Goal: Task Accomplishment & Management: Manage account settings

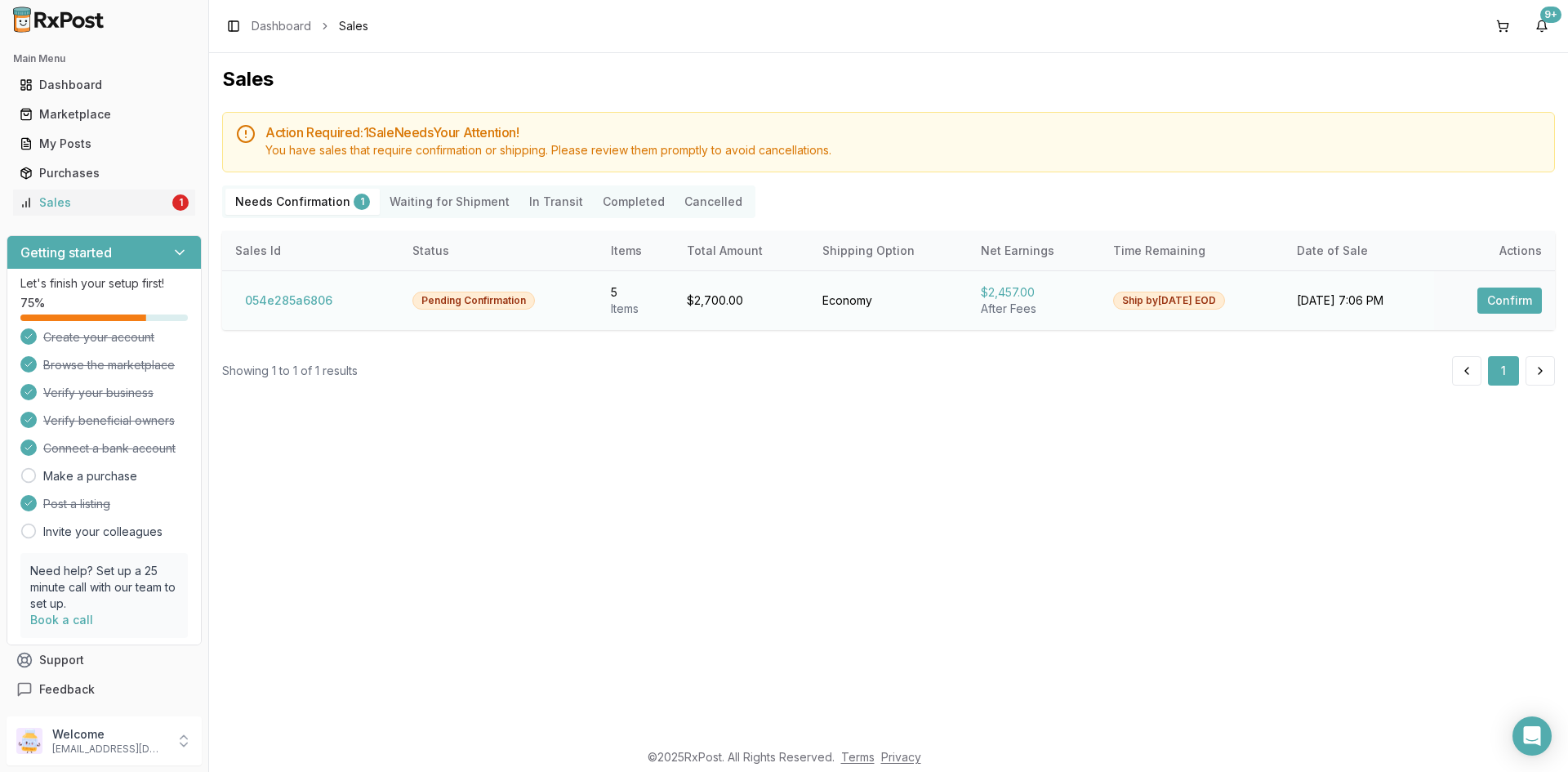
click at [1527, 302] on button "Confirm" at bounding box center [1509, 300] width 64 height 26
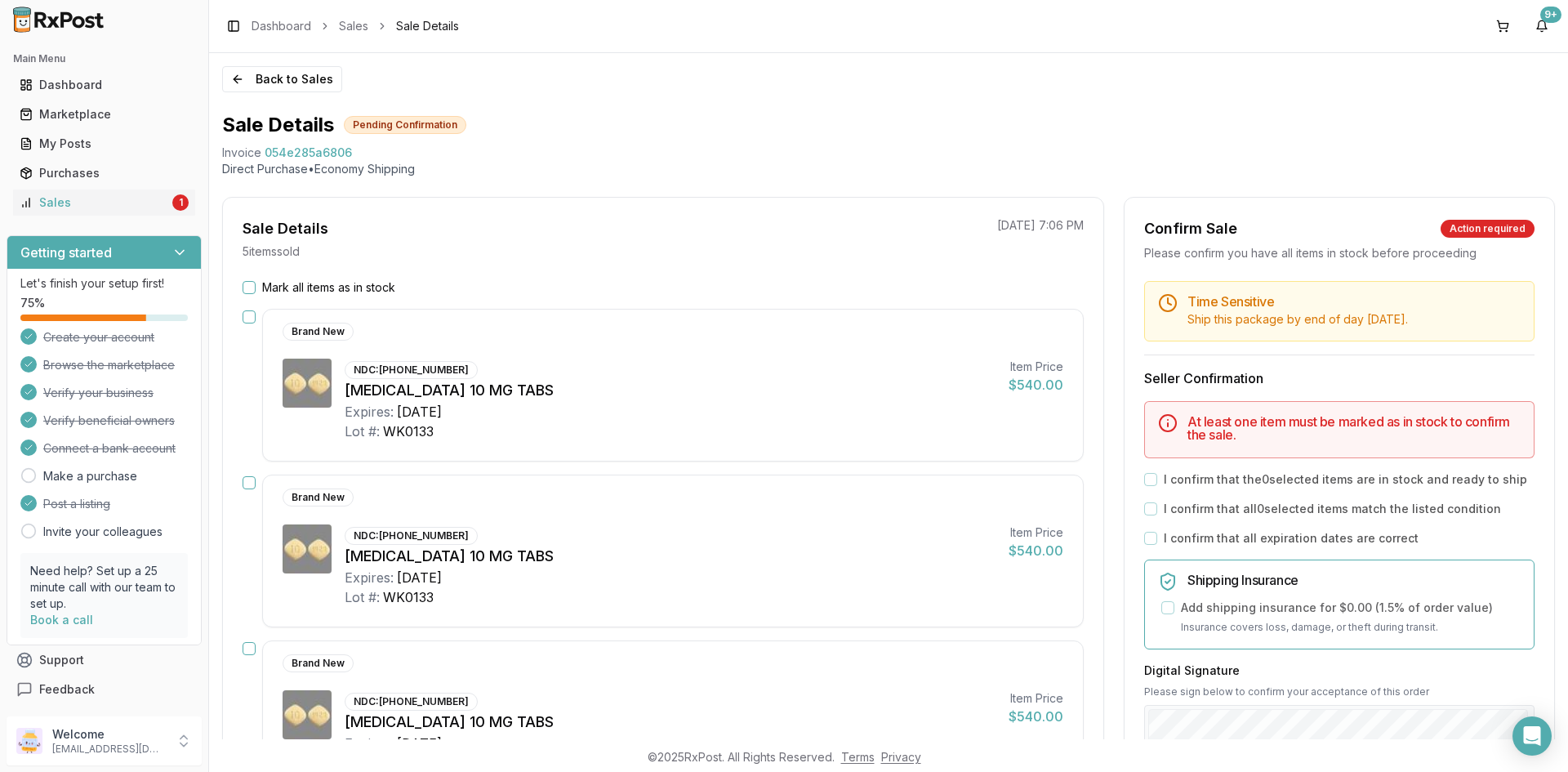
click at [248, 288] on button "Mark all items as in stock" at bounding box center [249, 287] width 13 height 13
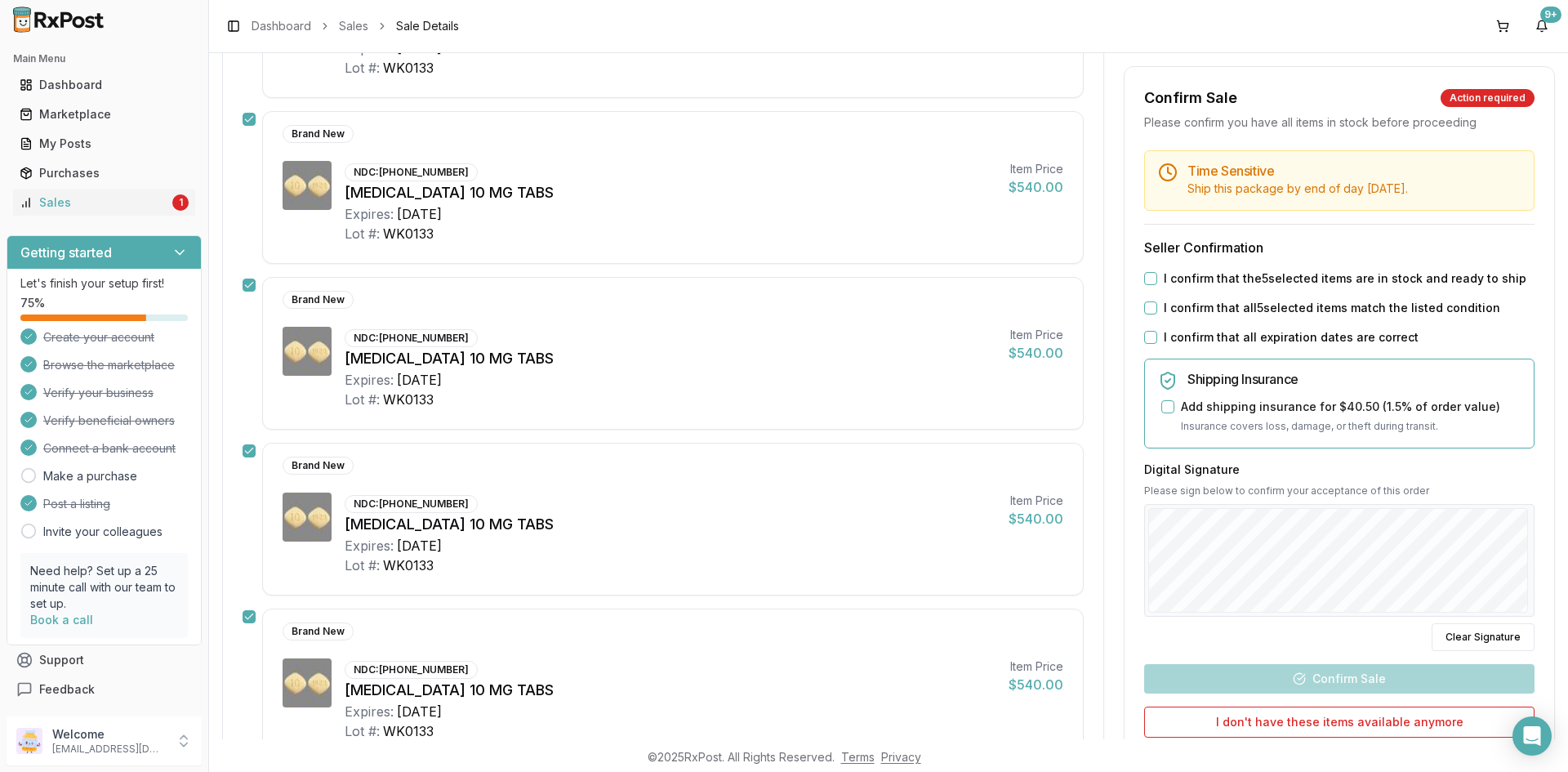
scroll to position [245, 0]
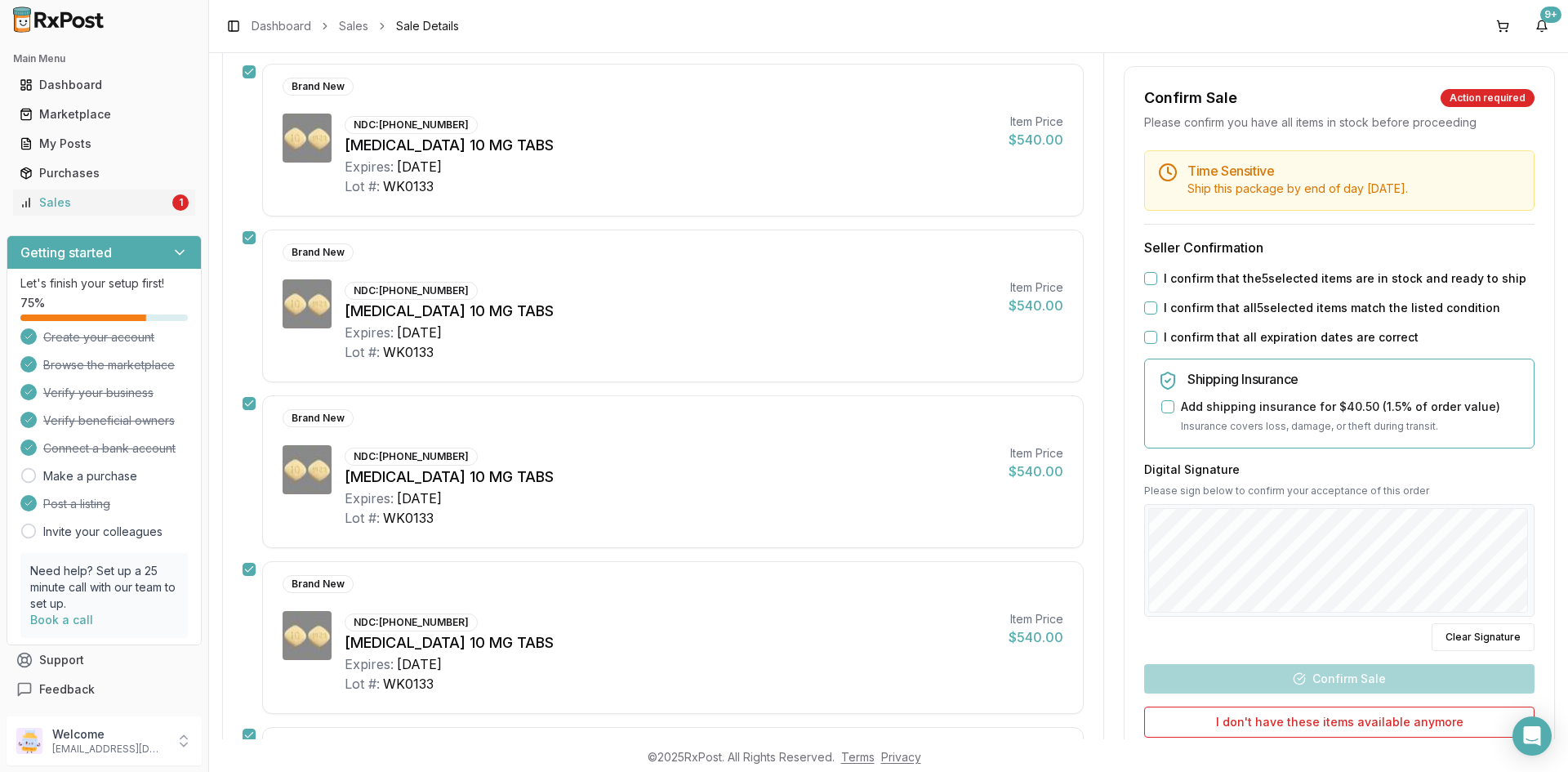
click at [1147, 285] on button "I confirm that the 5 selected items are in stock and ready to ship" at bounding box center [1150, 278] width 13 height 13
click at [1146, 315] on button "I confirm that all 5 selected items match the listed condition" at bounding box center [1150, 307] width 13 height 13
click at [1145, 344] on button "I confirm that all expiration dates are correct" at bounding box center [1150, 337] width 13 height 13
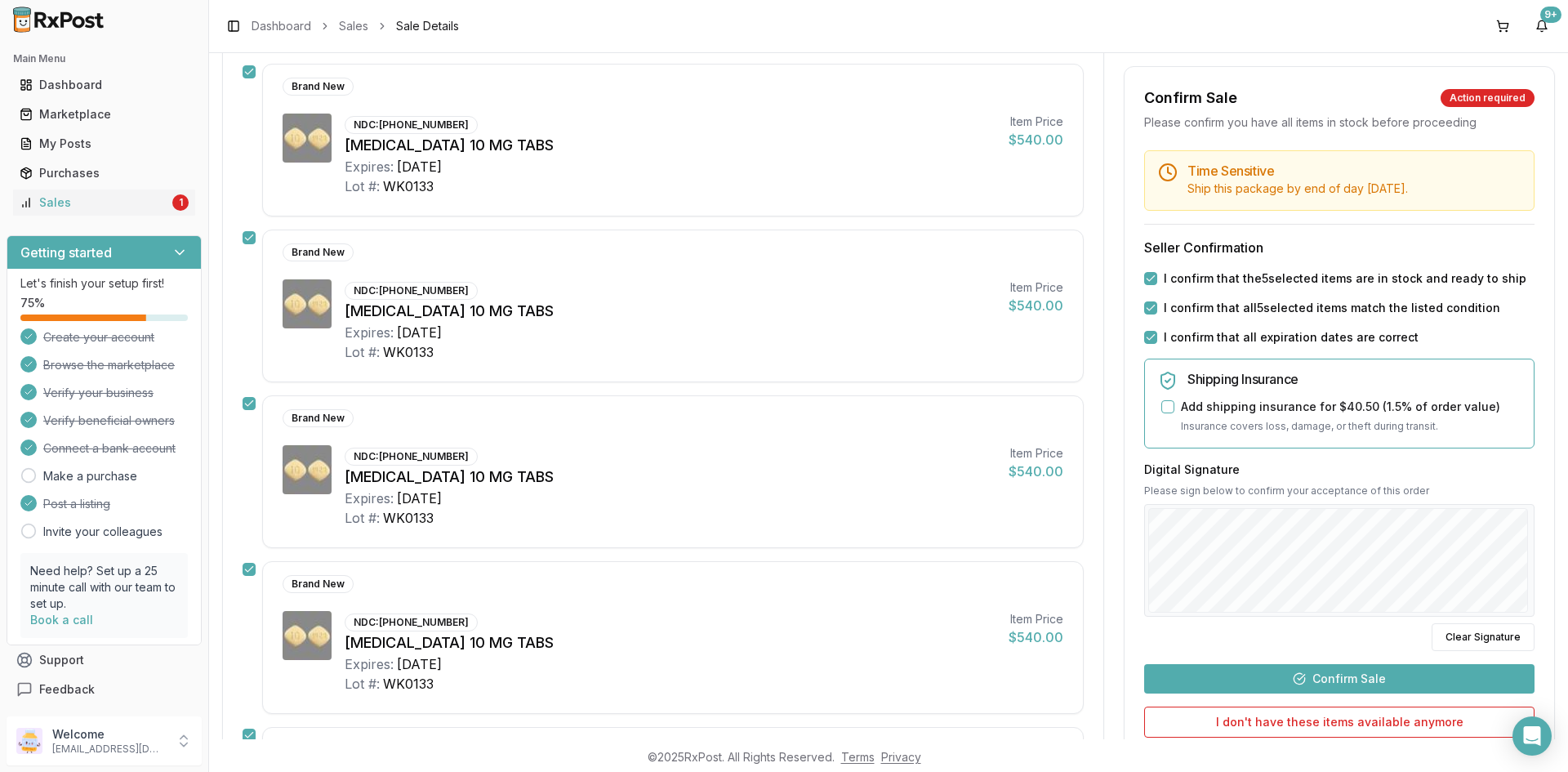
click at [1305, 693] on button "Confirm Sale" at bounding box center [1339, 678] width 391 height 30
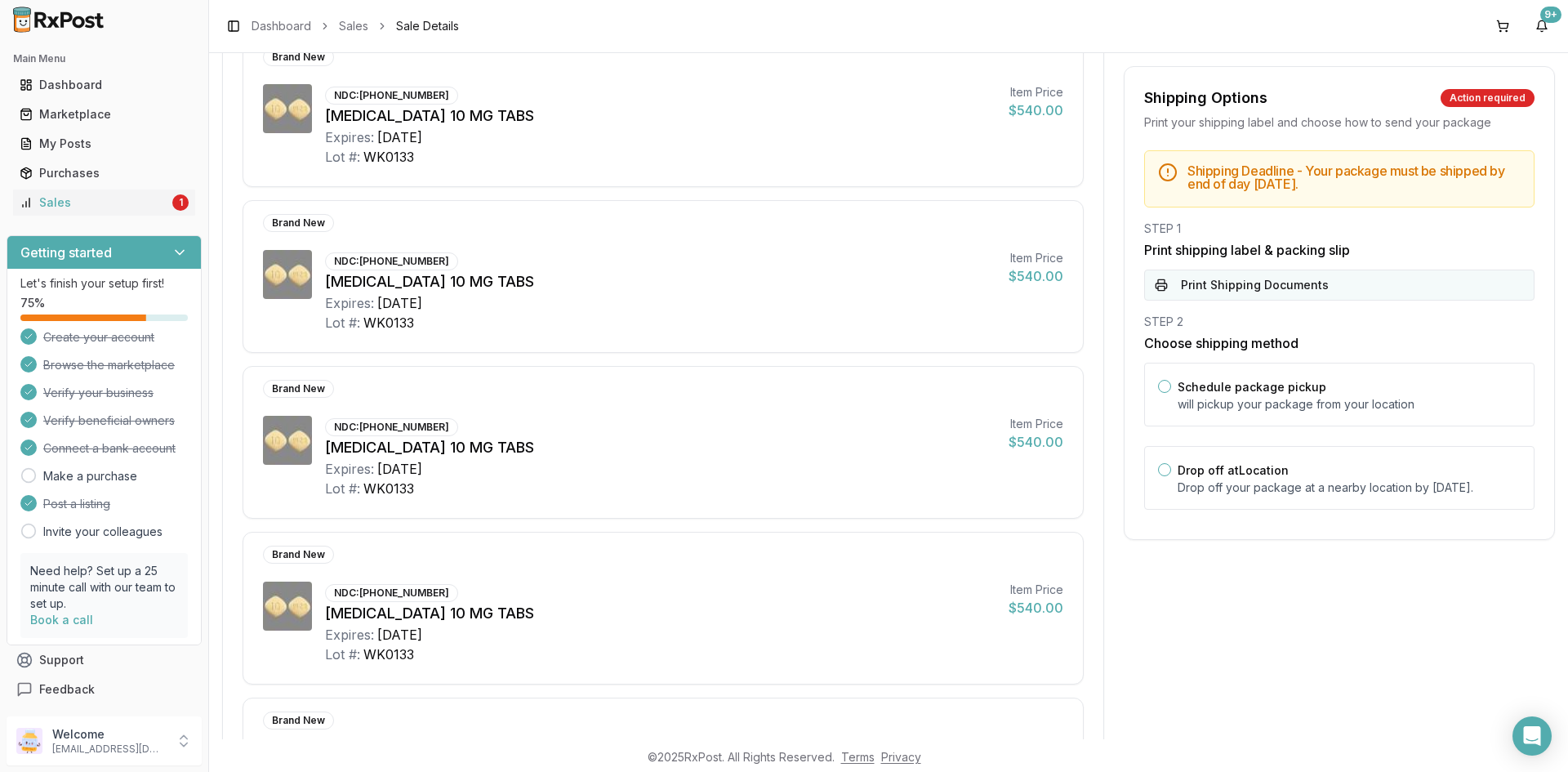
click at [1182, 276] on button "Print Shipping Documents" at bounding box center [1339, 285] width 391 height 31
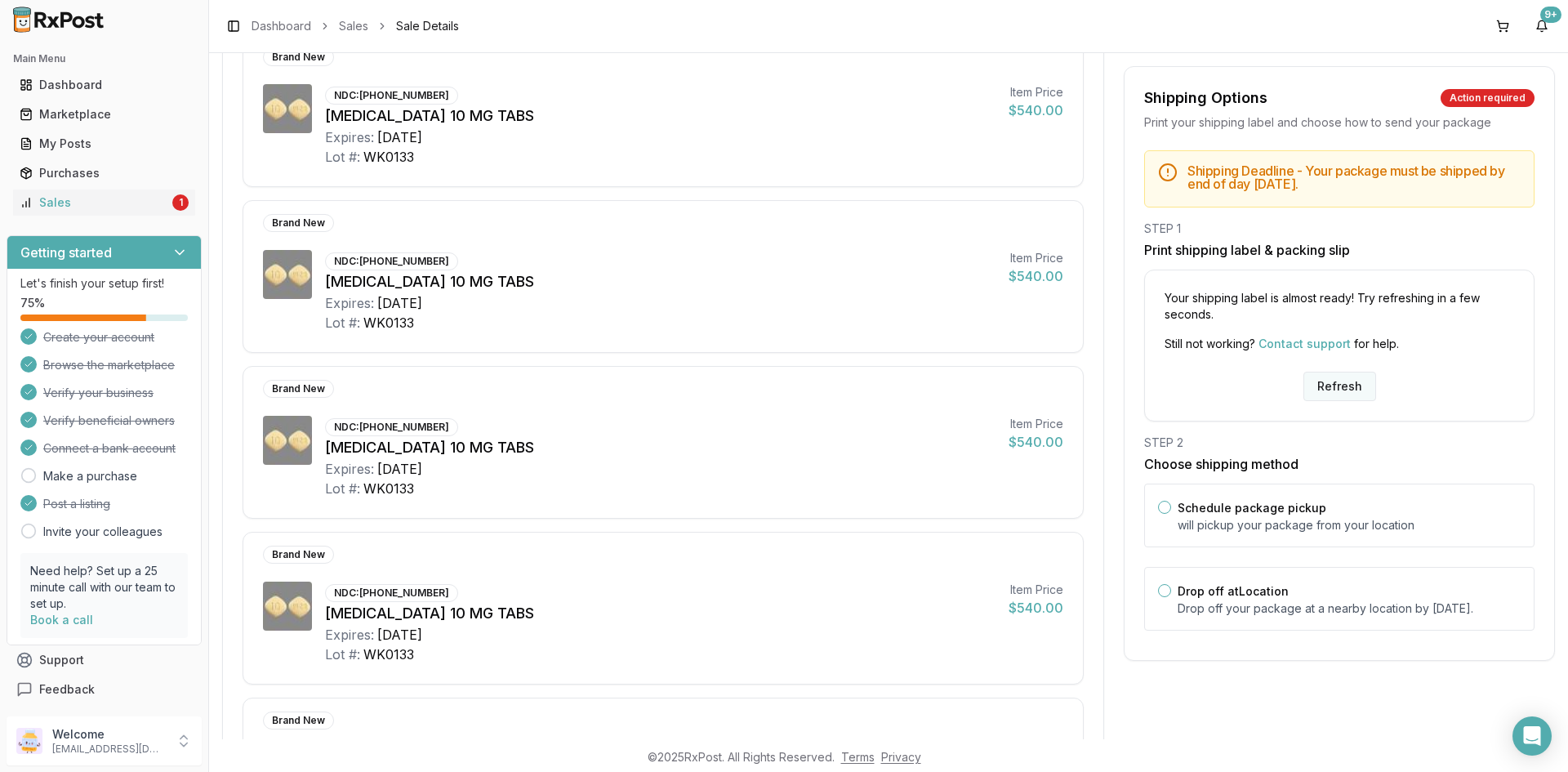
click at [1329, 385] on button "Refresh" at bounding box center [1340, 386] width 73 height 30
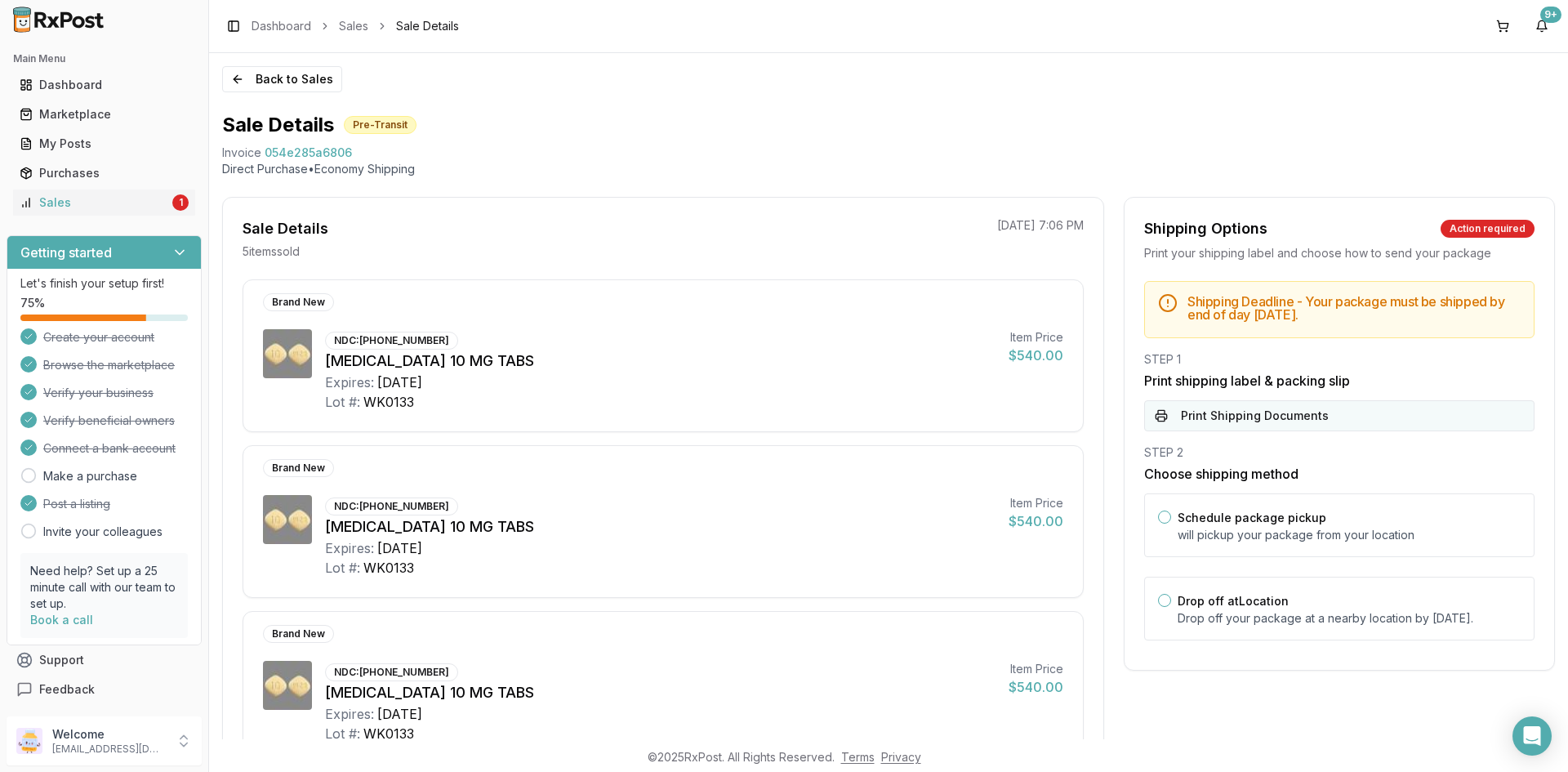
click at [1309, 405] on button "Print Shipping Documents" at bounding box center [1339, 415] width 391 height 31
click at [134, 208] on div "Sales" at bounding box center [94, 202] width 150 height 16
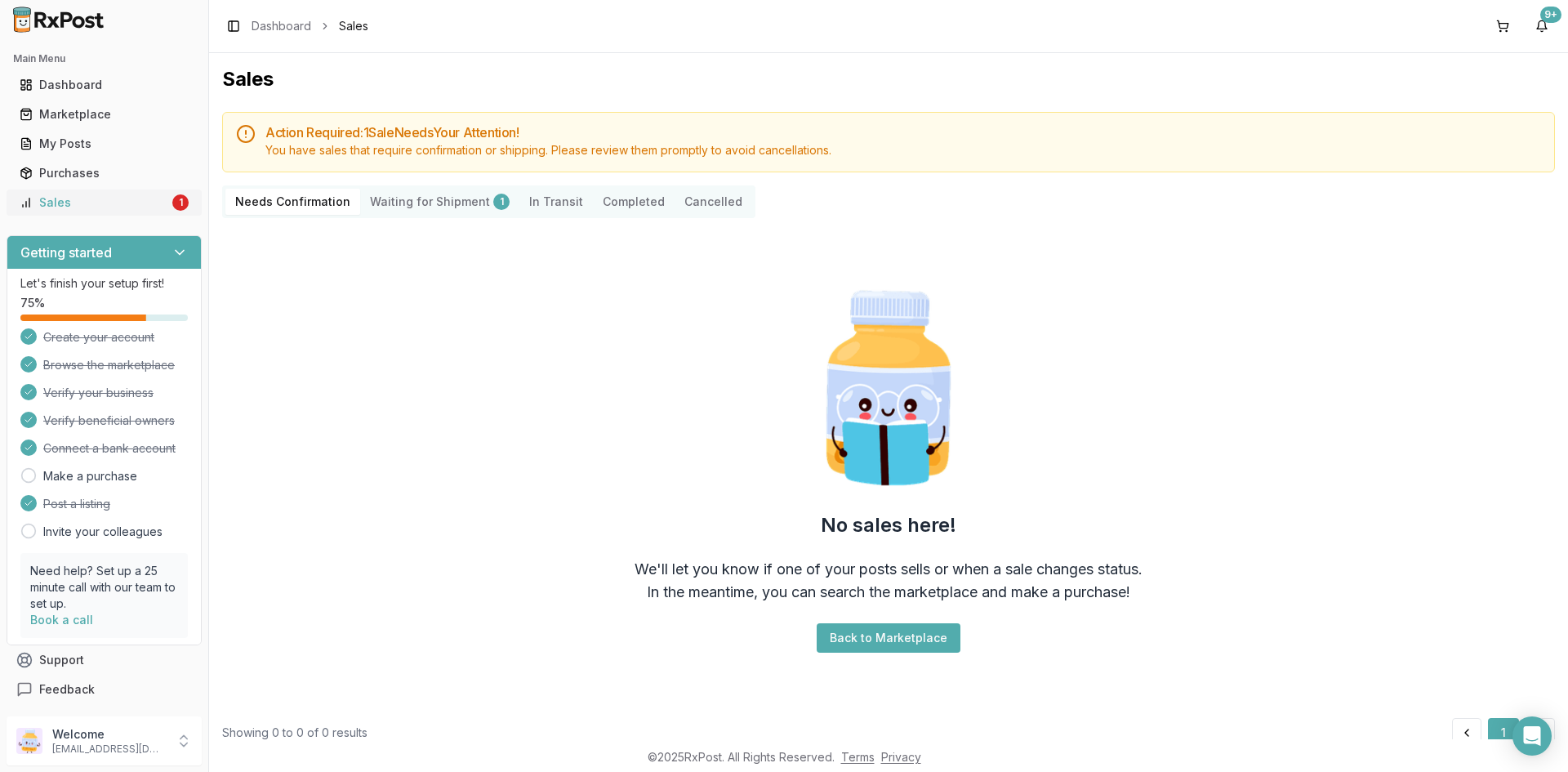
click at [154, 195] on div "Sales" at bounding box center [94, 202] width 150 height 16
click at [120, 145] on div "My Posts" at bounding box center [104, 143] width 169 height 16
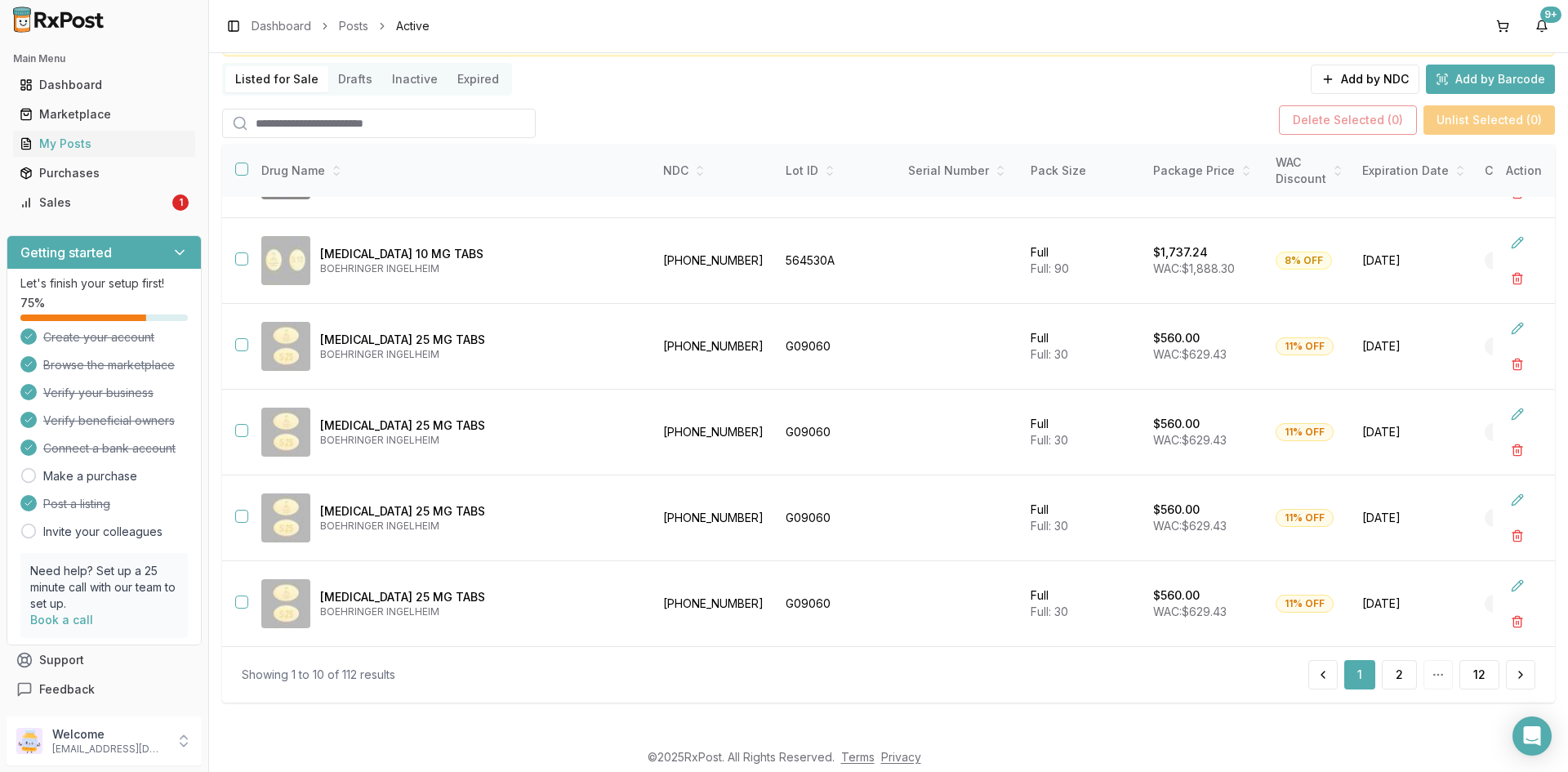
scroll to position [108, 0]
drag, startPoint x: 1389, startPoint y: 652, endPoint x: 1393, endPoint y: 660, distance: 8.9
click at [1393, 658] on div "Showing 1 to 10 of 112 results 1 2 12" at bounding box center [888, 671] width 1332 height 57
click at [1396, 679] on button "2" at bounding box center [1399, 672] width 36 height 30
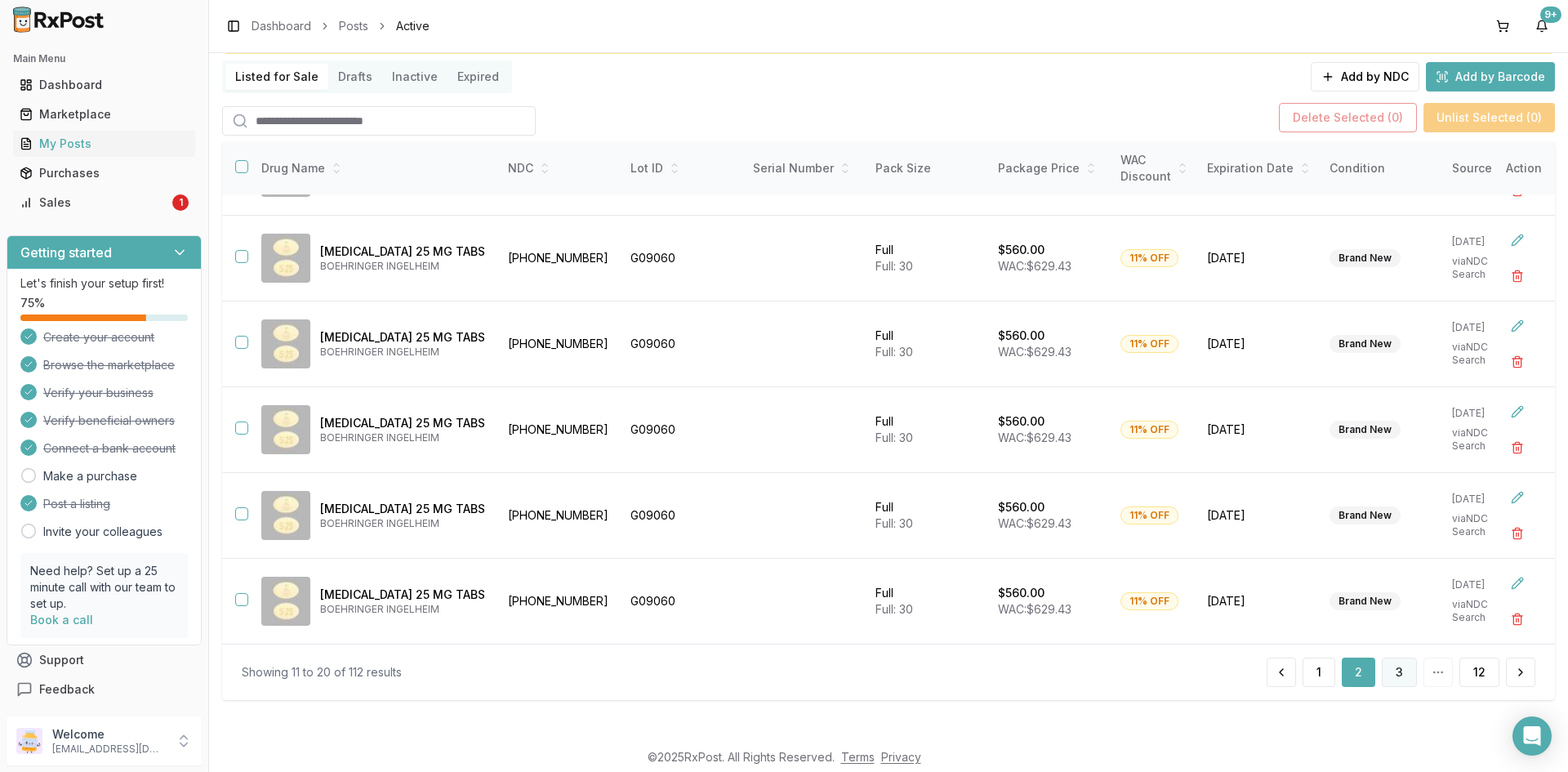
click at [1394, 677] on button "3" at bounding box center [1399, 672] width 36 height 30
click at [1393, 676] on button "4" at bounding box center [1398, 672] width 36 height 30
click at [1315, 674] on button "3" at bounding box center [1318, 672] width 36 height 30
click at [1507, 441] on button "button" at bounding box center [1516, 447] width 30 height 30
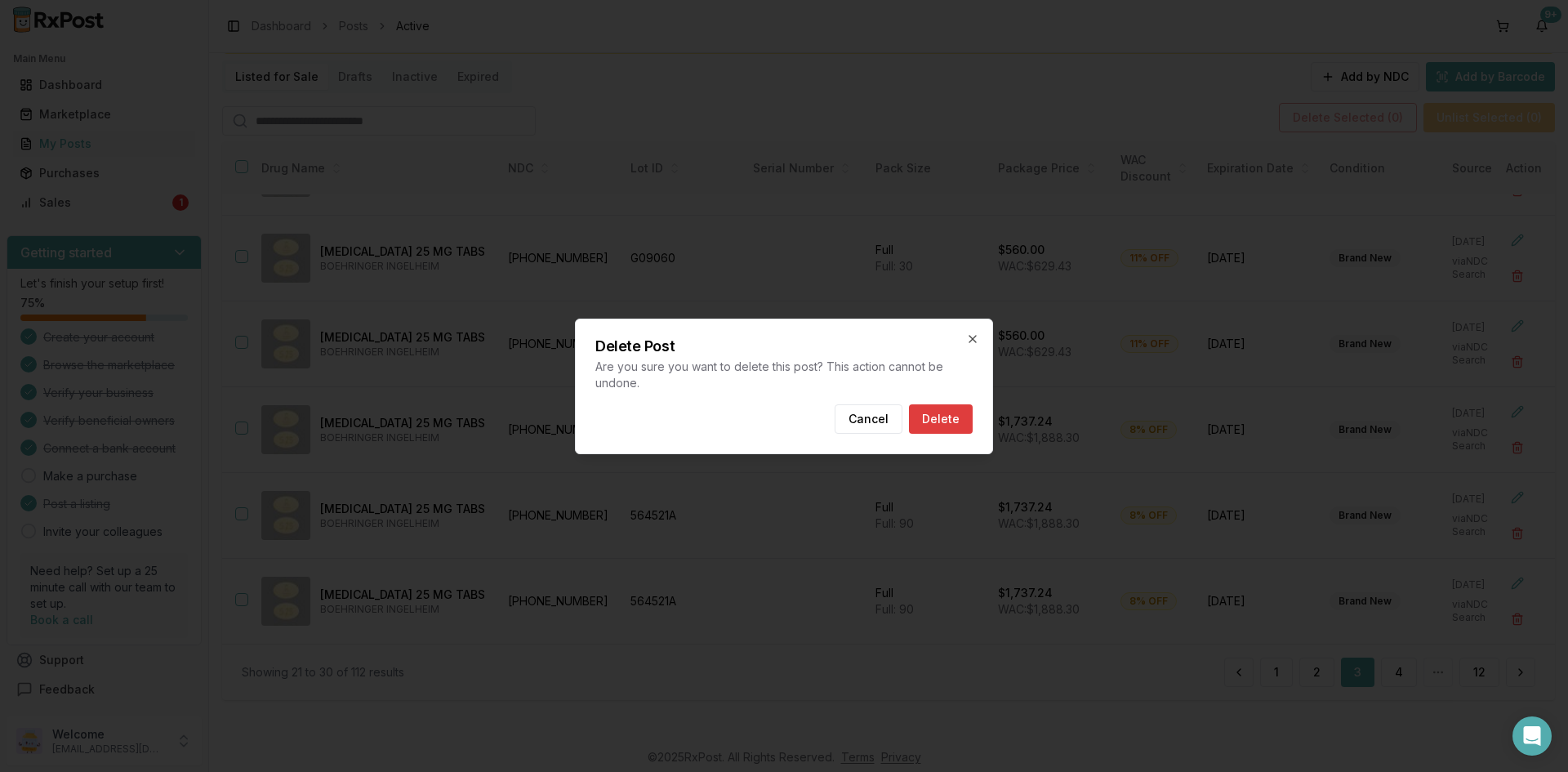
click at [948, 425] on button "Delete" at bounding box center [940, 419] width 63 height 30
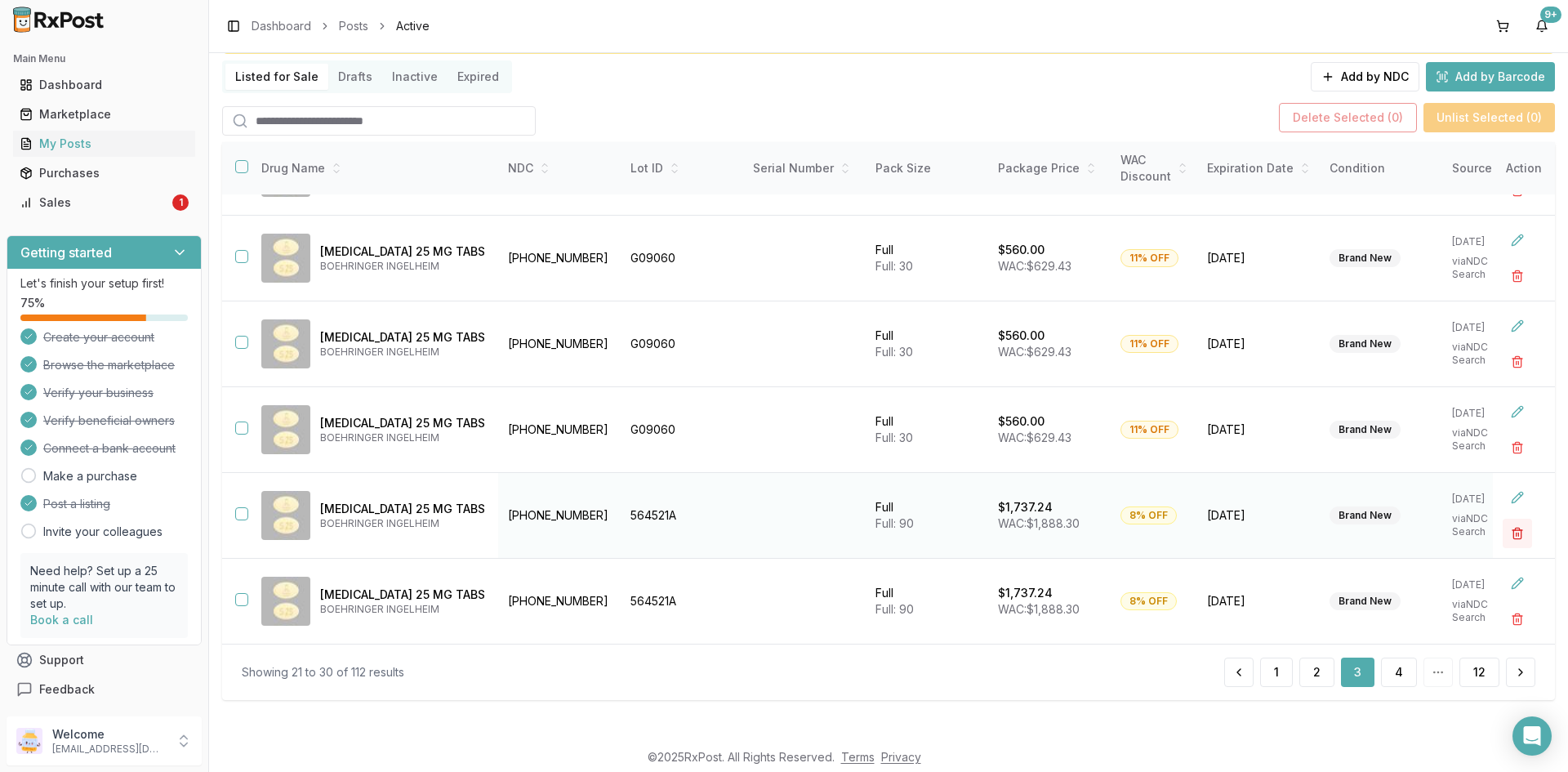
click at [1506, 524] on button "button" at bounding box center [1516, 533] width 30 height 30
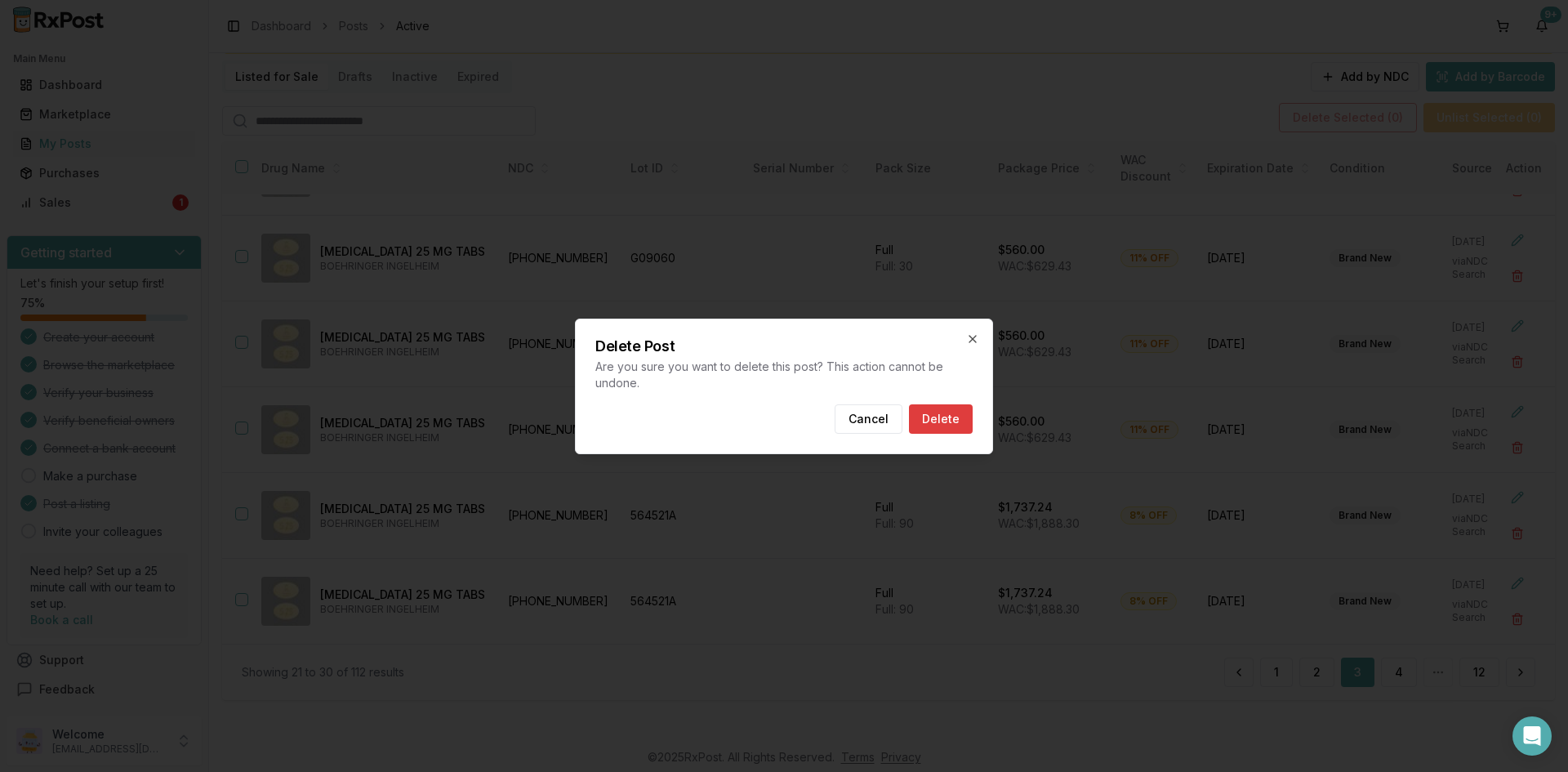
click at [960, 415] on button "Delete" at bounding box center [940, 419] width 63 height 30
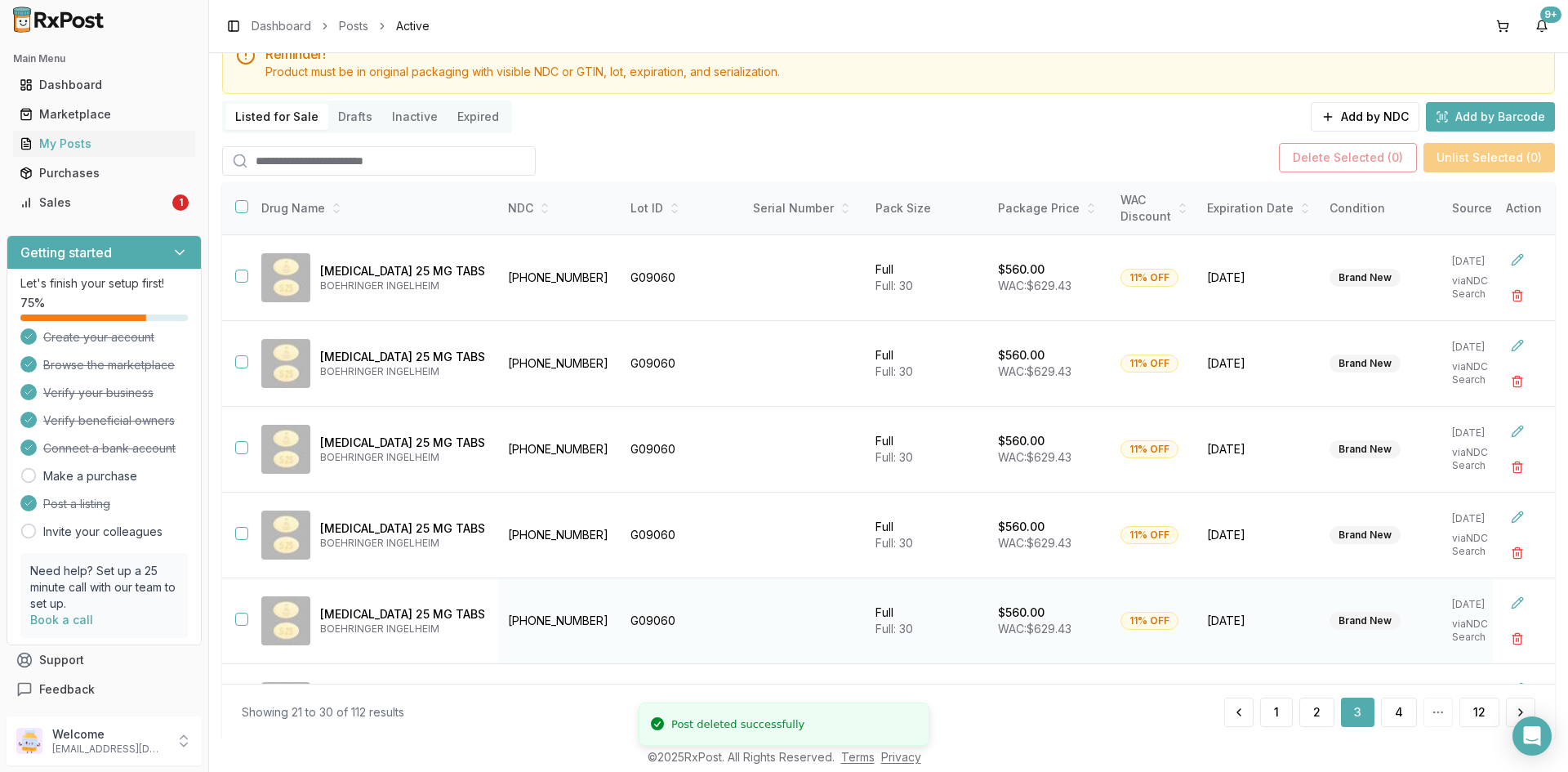
scroll to position [0, 0]
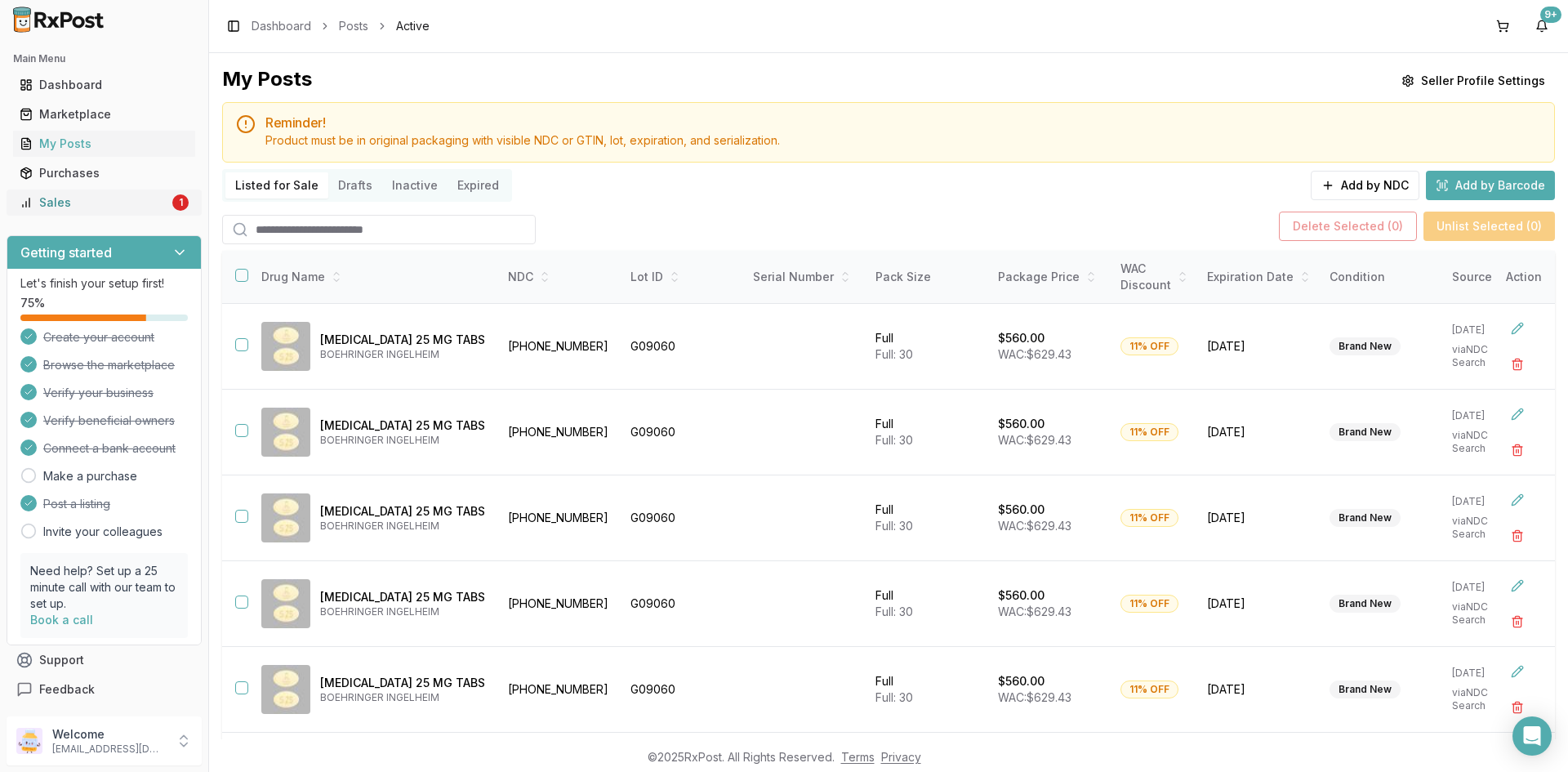
click at [41, 200] on div "Sales" at bounding box center [94, 202] width 150 height 16
